Goal: Transaction & Acquisition: Purchase product/service

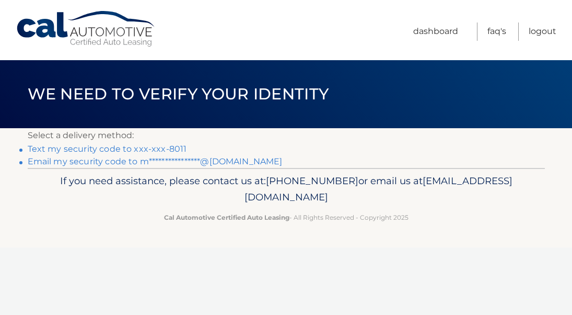
click at [141, 145] on link "Text my security code to xxx-xxx-8011" at bounding box center [107, 149] width 159 height 10
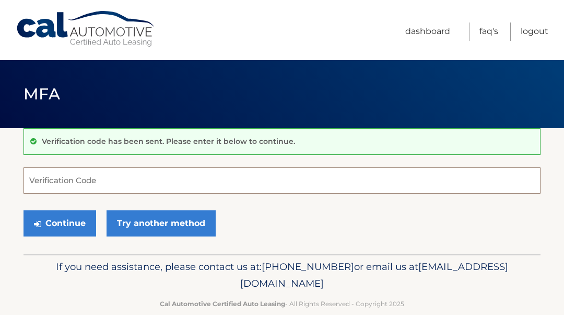
click at [211, 175] on input "Verification Code" at bounding box center [282, 180] width 517 height 26
type input "014211"
click at [24, 210] on button "Continue" at bounding box center [60, 223] width 73 height 26
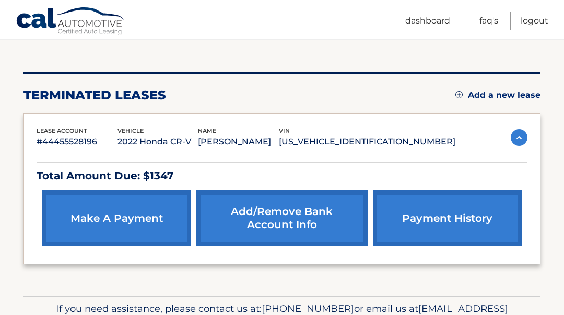
scroll to position [105, 0]
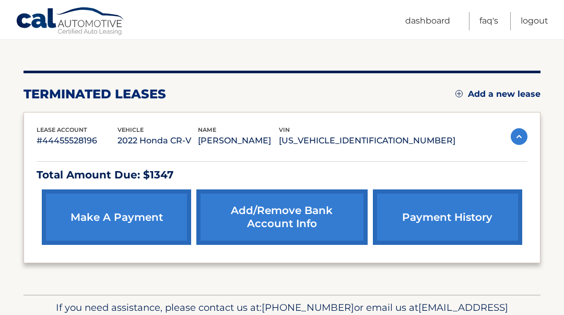
click at [89, 214] on link "make a payment" at bounding box center [116, 216] width 149 height 55
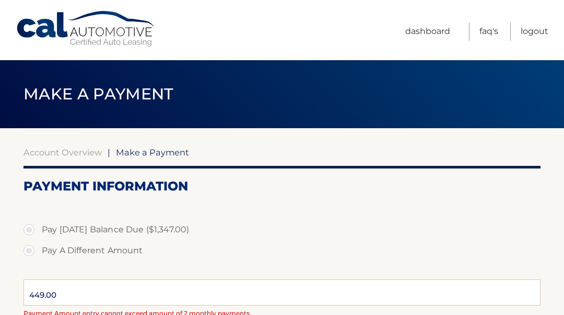
select select "NmFmZWE3ZjItZTQ4Yy00Yzc0LWE0MmMtMWVkNDQ1MjBkZjZk"
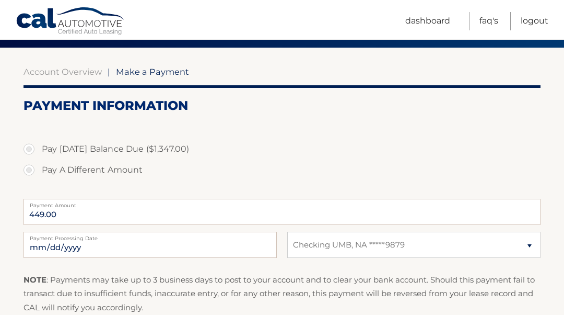
scroll to position [105, 0]
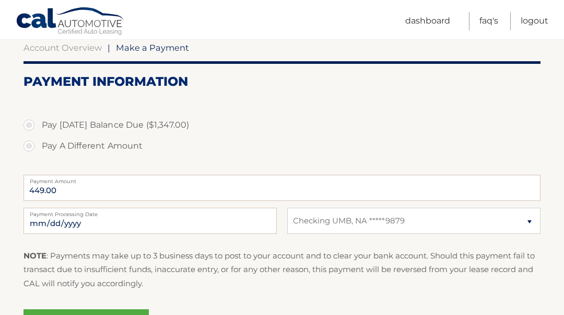
click at [24, 122] on label "Pay Today's Balance Due ($1,347.00)" at bounding box center [282, 124] width 517 height 21
click at [28, 122] on input "Pay Today's Balance Due ($1,347.00)" at bounding box center [33, 122] width 10 height 17
radio input "true"
type input "1347.00"
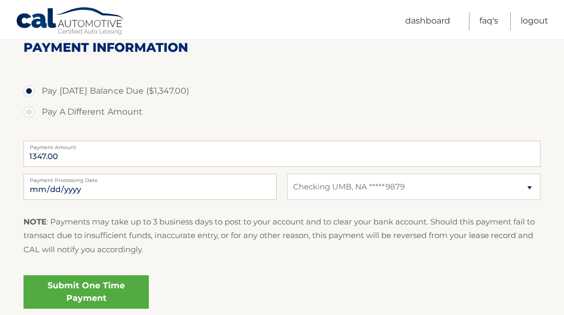
scroll to position [157, 0]
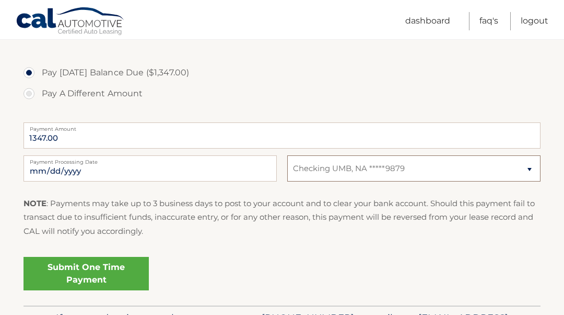
click at [378, 169] on select "Select Bank Account Checking UMB, NA *****9879" at bounding box center [413, 168] width 253 height 26
select select
click at [287, 155] on select "Select Bank Account Checking UMB, NA *****9879" at bounding box center [413, 168] width 253 height 26
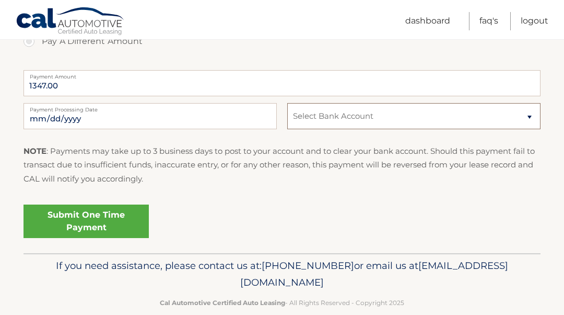
click at [313, 120] on select "Select Bank Account Checking UMB, NA *****9879" at bounding box center [413, 116] width 253 height 26
click at [287, 103] on select "Select Bank Account Checking UMB, NA *****9879" at bounding box center [413, 116] width 253 height 26
click at [99, 237] on link "Submit One Time Payment" at bounding box center [86, 220] width 125 height 33
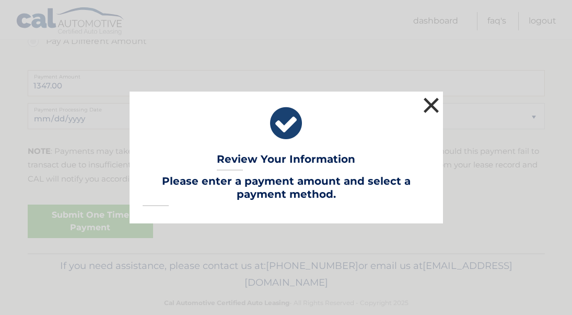
click at [437, 104] on button "×" at bounding box center [431, 105] width 21 height 21
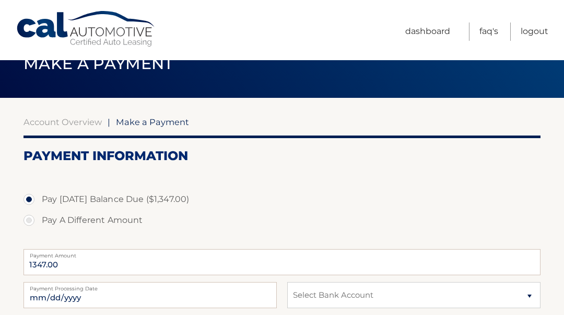
scroll to position [0, 0]
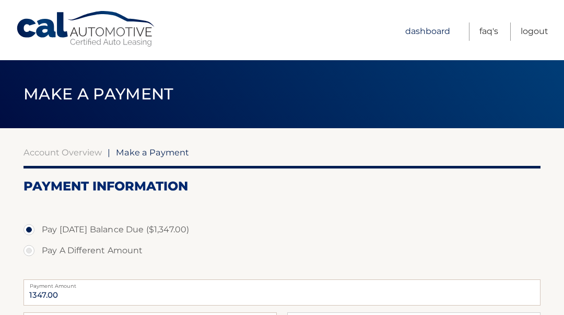
click at [441, 32] on link "Dashboard" at bounding box center [427, 31] width 45 height 18
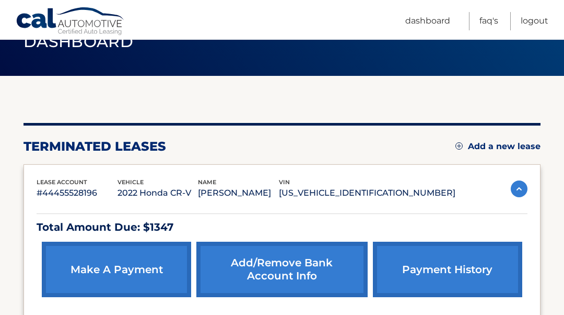
scroll to position [105, 0]
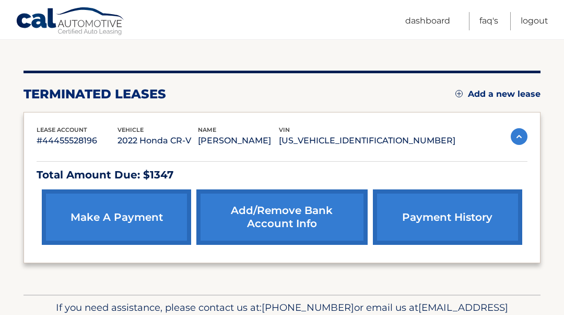
click at [297, 211] on link "Add/Remove bank account info" at bounding box center [281, 216] width 171 height 55
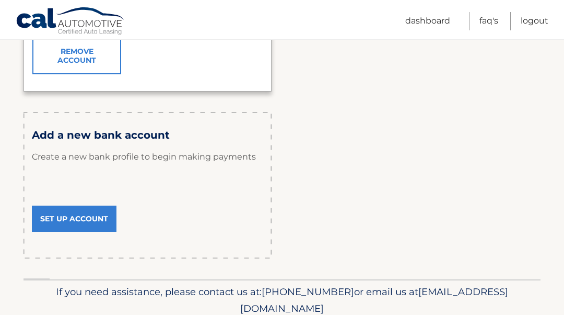
scroll to position [314, 0]
